Goal: Task Accomplishment & Management: Use online tool/utility

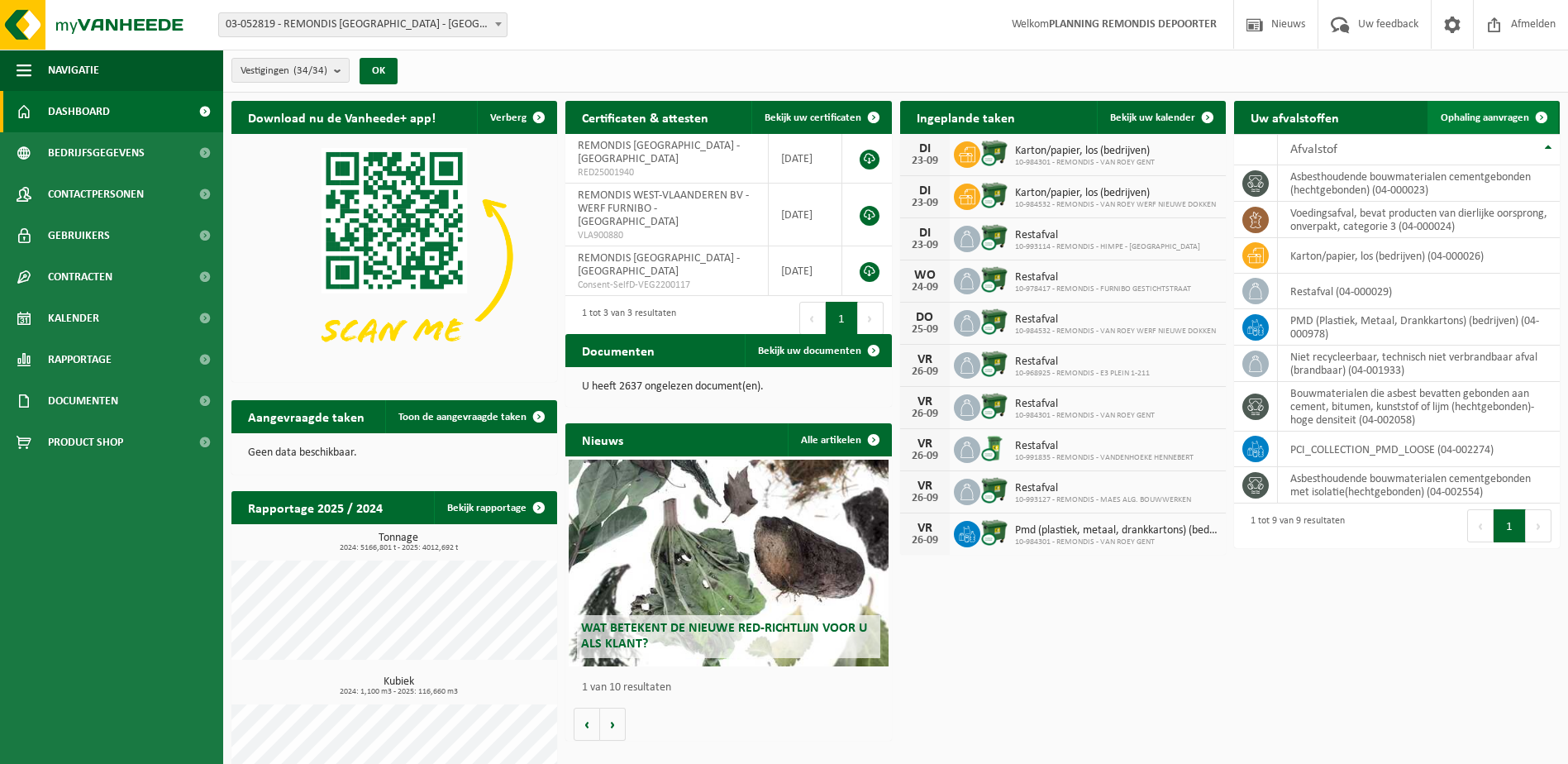
click at [1482, 120] on span "Ophaling aanvragen" at bounding box center [1485, 118] width 88 height 11
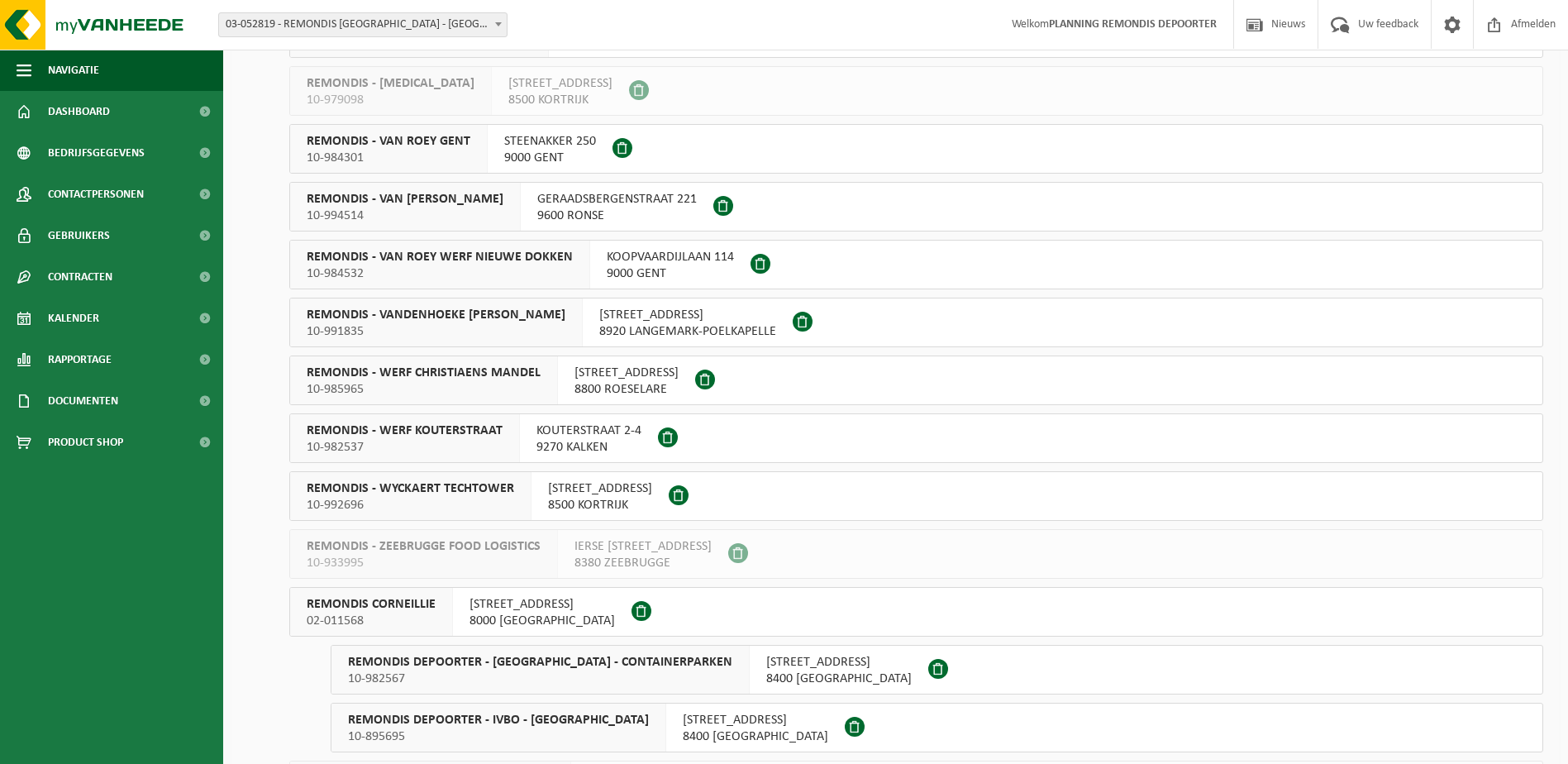
scroll to position [827, 0]
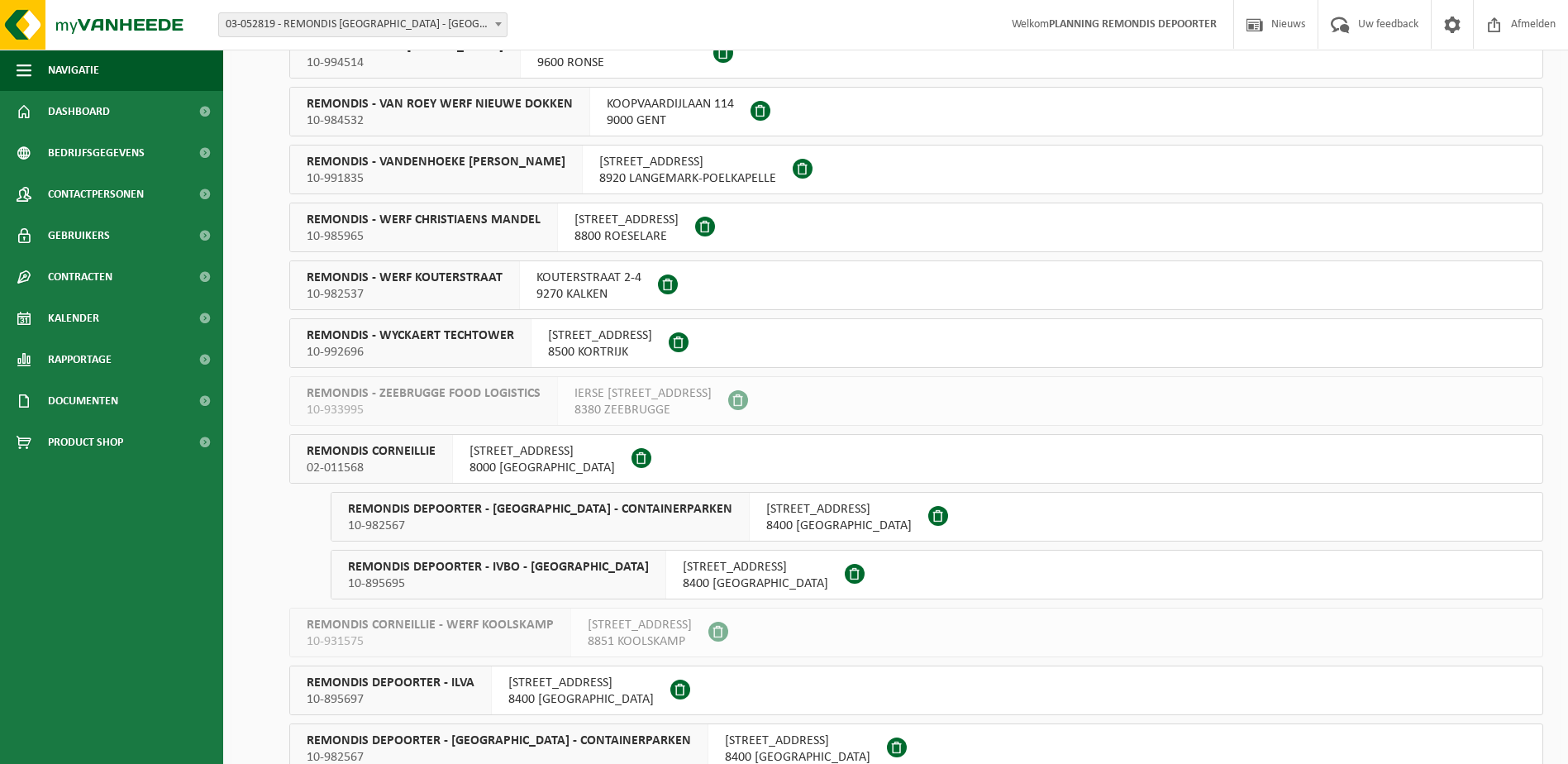
click at [432, 473] on span "02-011568" at bounding box center [371, 468] width 129 height 17
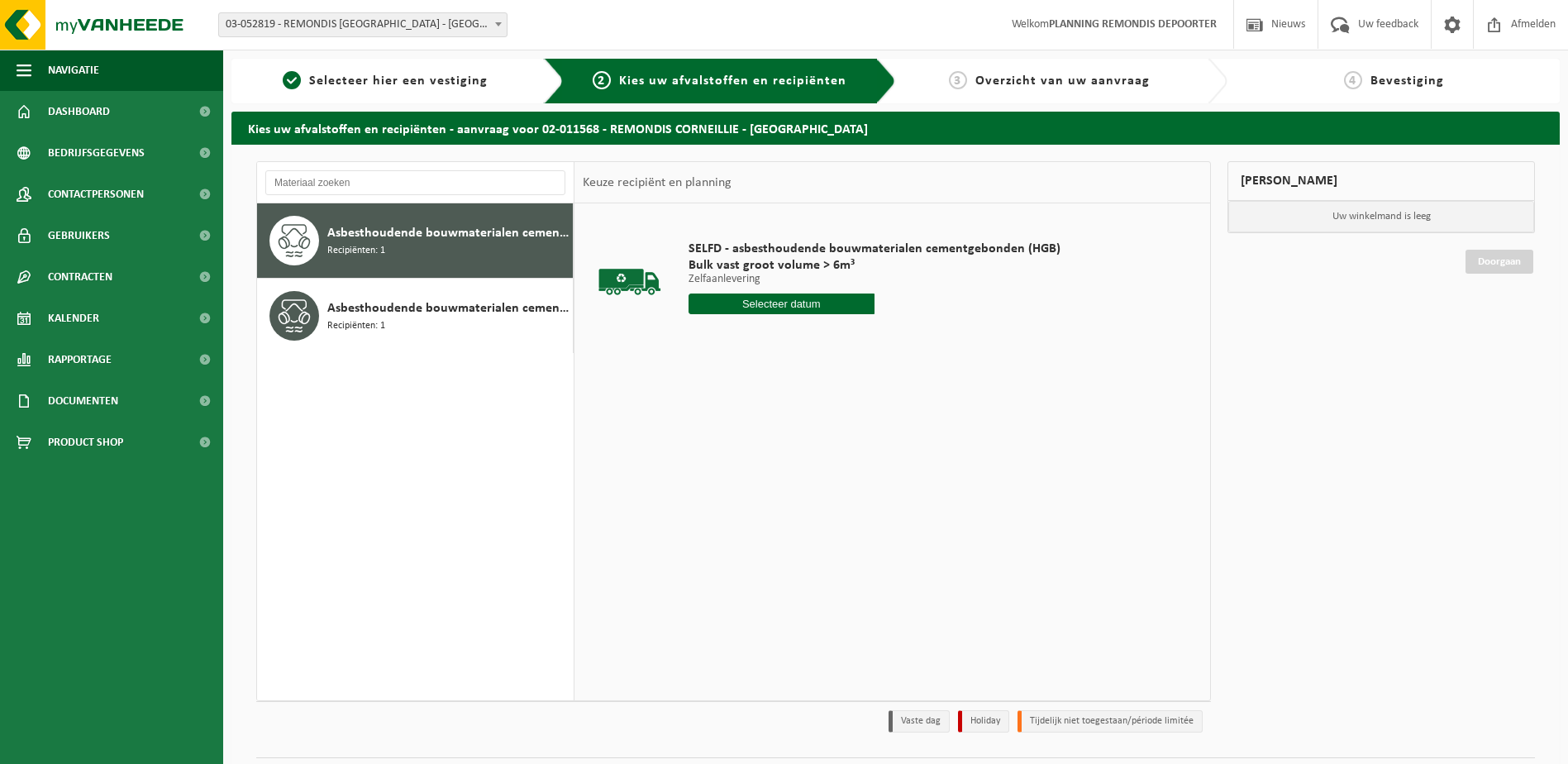
click at [722, 301] on input "text" at bounding box center [781, 303] width 186 height 20
click at [738, 474] on div "23" at bounding box center [733, 477] width 28 height 27
type input "Van [DATE]"
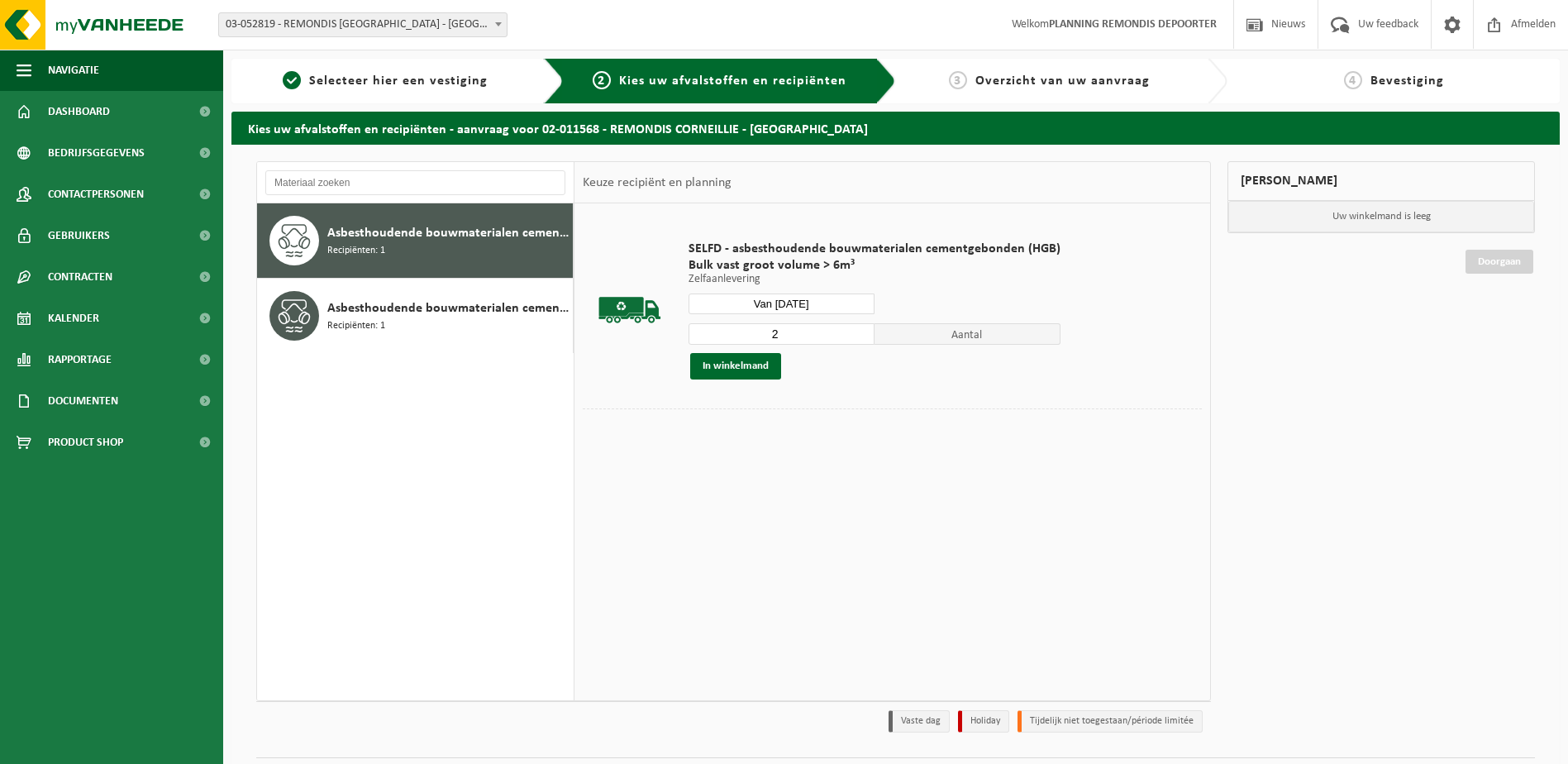
type input "2"
click at [860, 327] on input "2" at bounding box center [781, 334] width 186 height 21
click at [723, 358] on button "In winkelmand" at bounding box center [735, 366] width 91 height 27
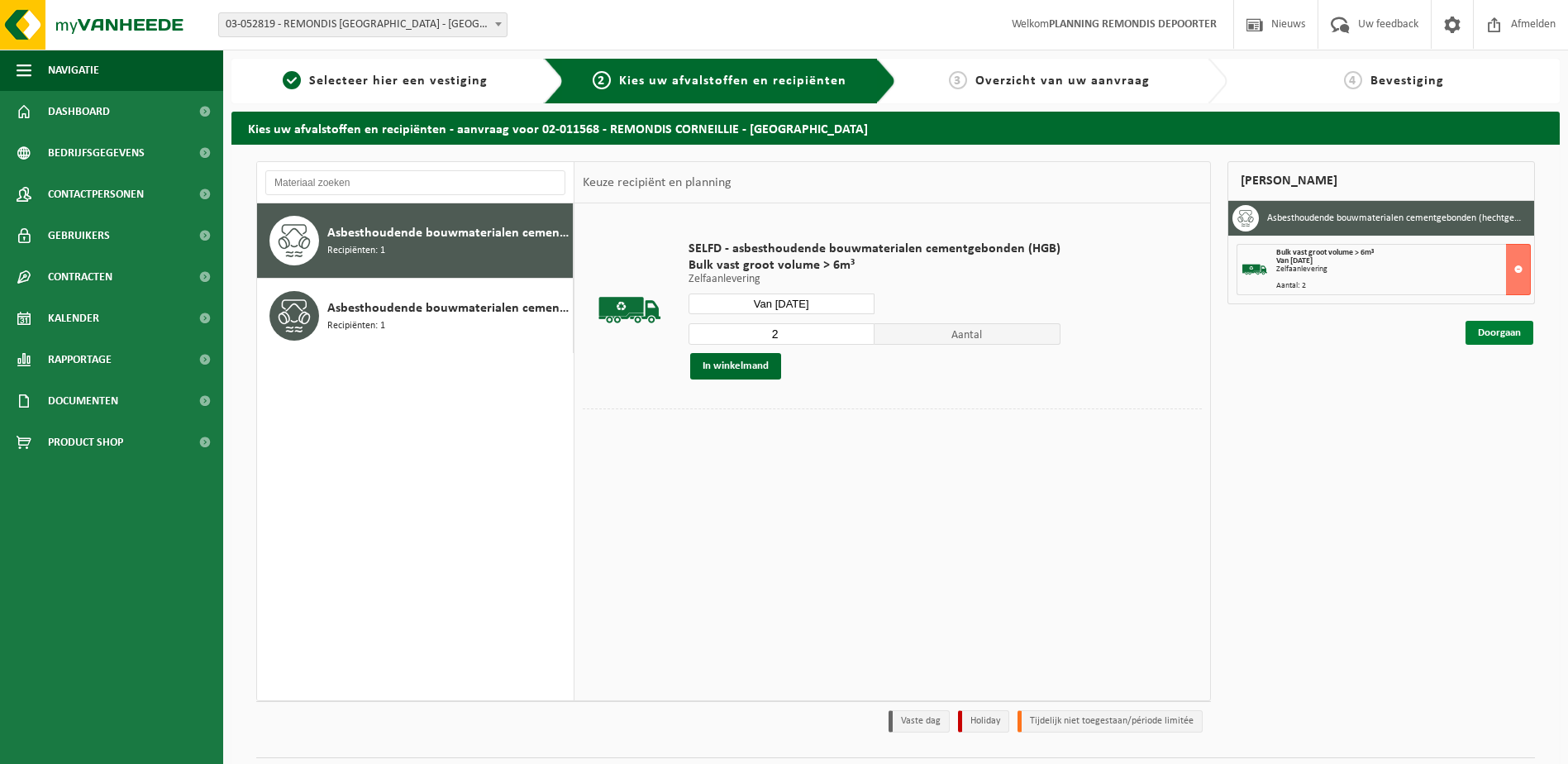
click at [1484, 327] on link "Doorgaan" at bounding box center [1500, 333] width 68 height 24
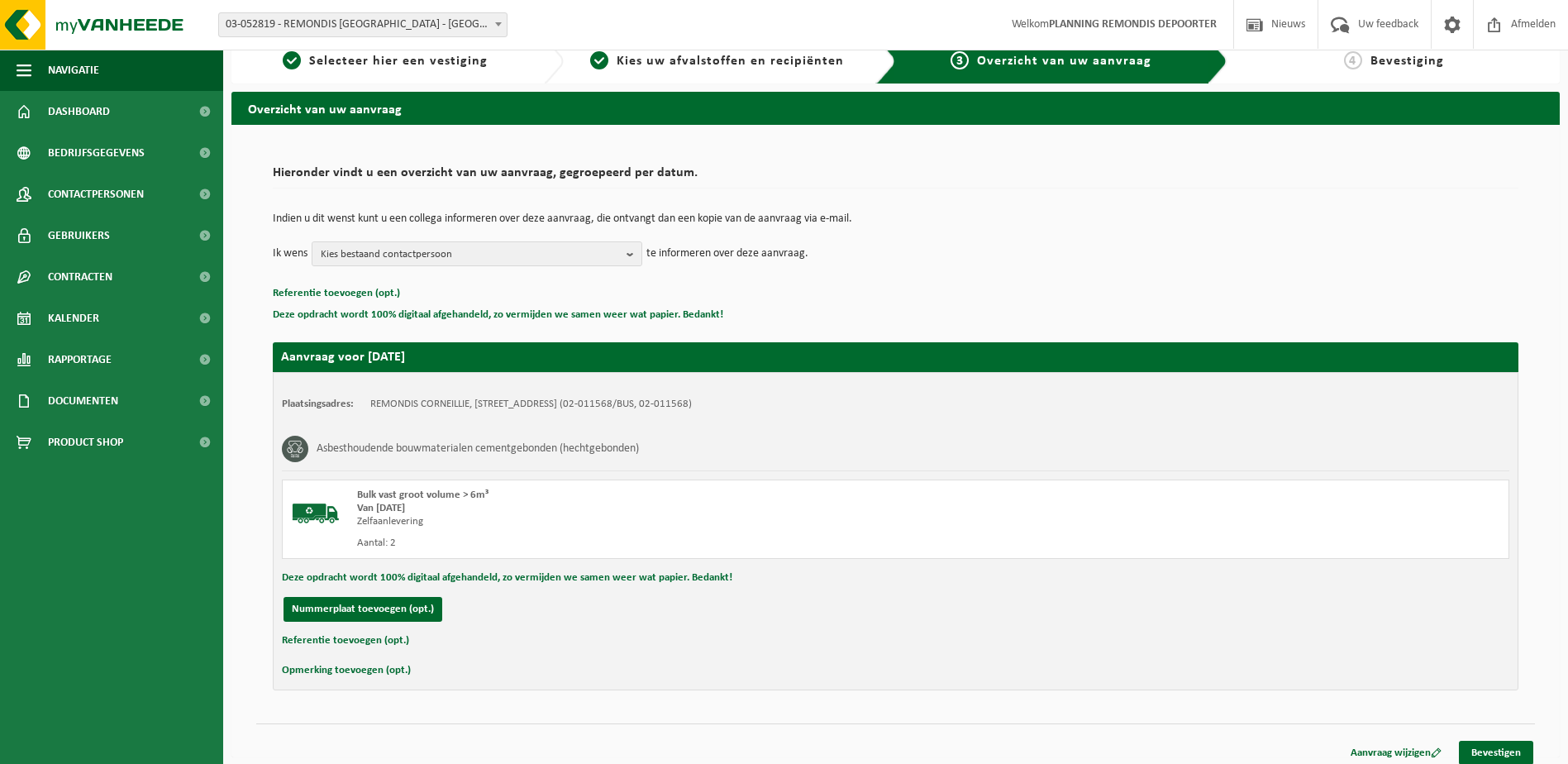
scroll to position [29, 0]
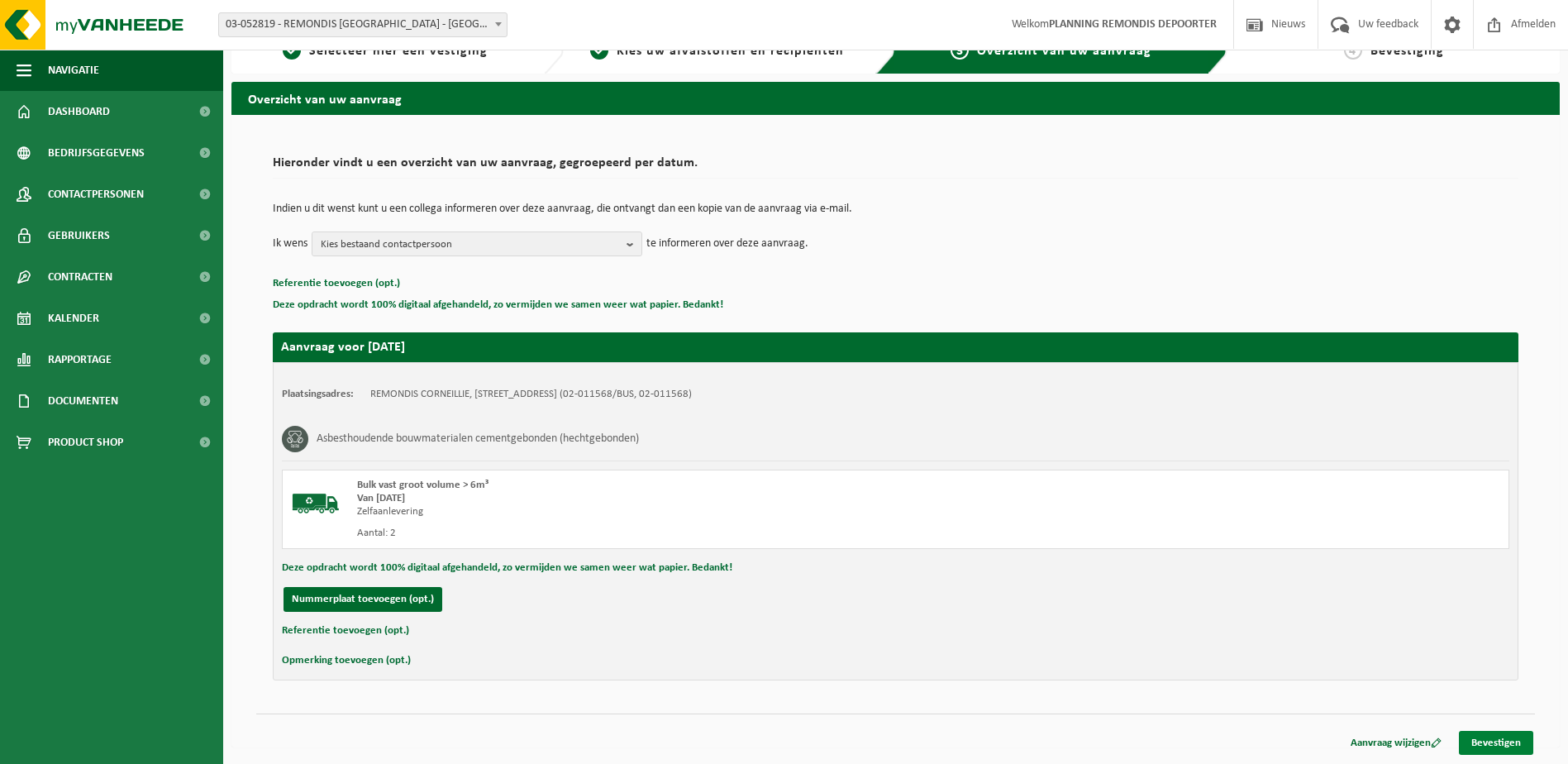
click at [1518, 736] on link "Bevestigen" at bounding box center [1496, 743] width 74 height 24
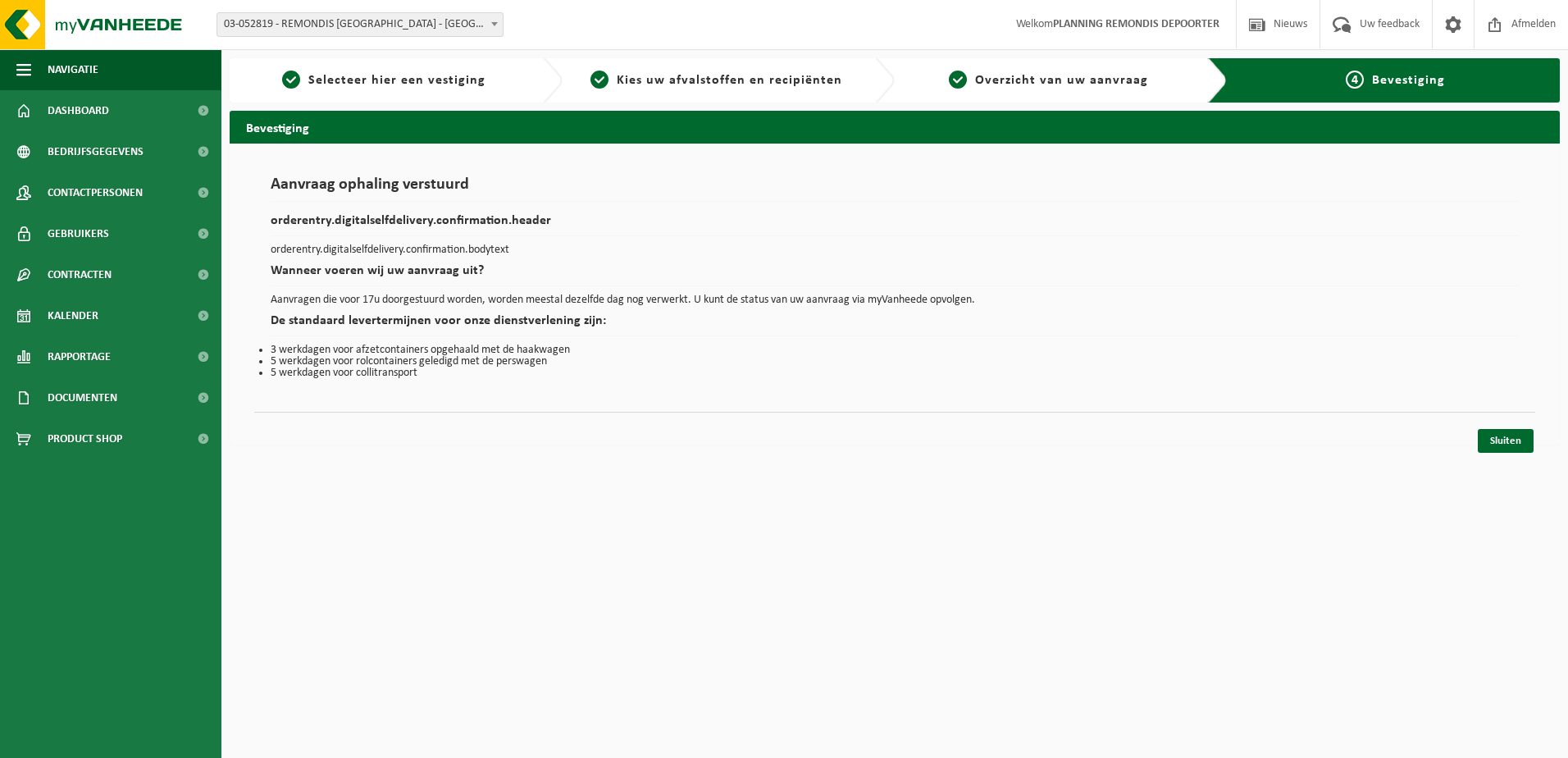
drag, startPoint x: 1504, startPoint y: 446, endPoint x: 1450, endPoint y: 425, distance: 57.9
click at [1504, 448] on link "Sluiten" at bounding box center [1505, 441] width 56 height 24
